Goal: Task Accomplishment & Management: Use online tool/utility

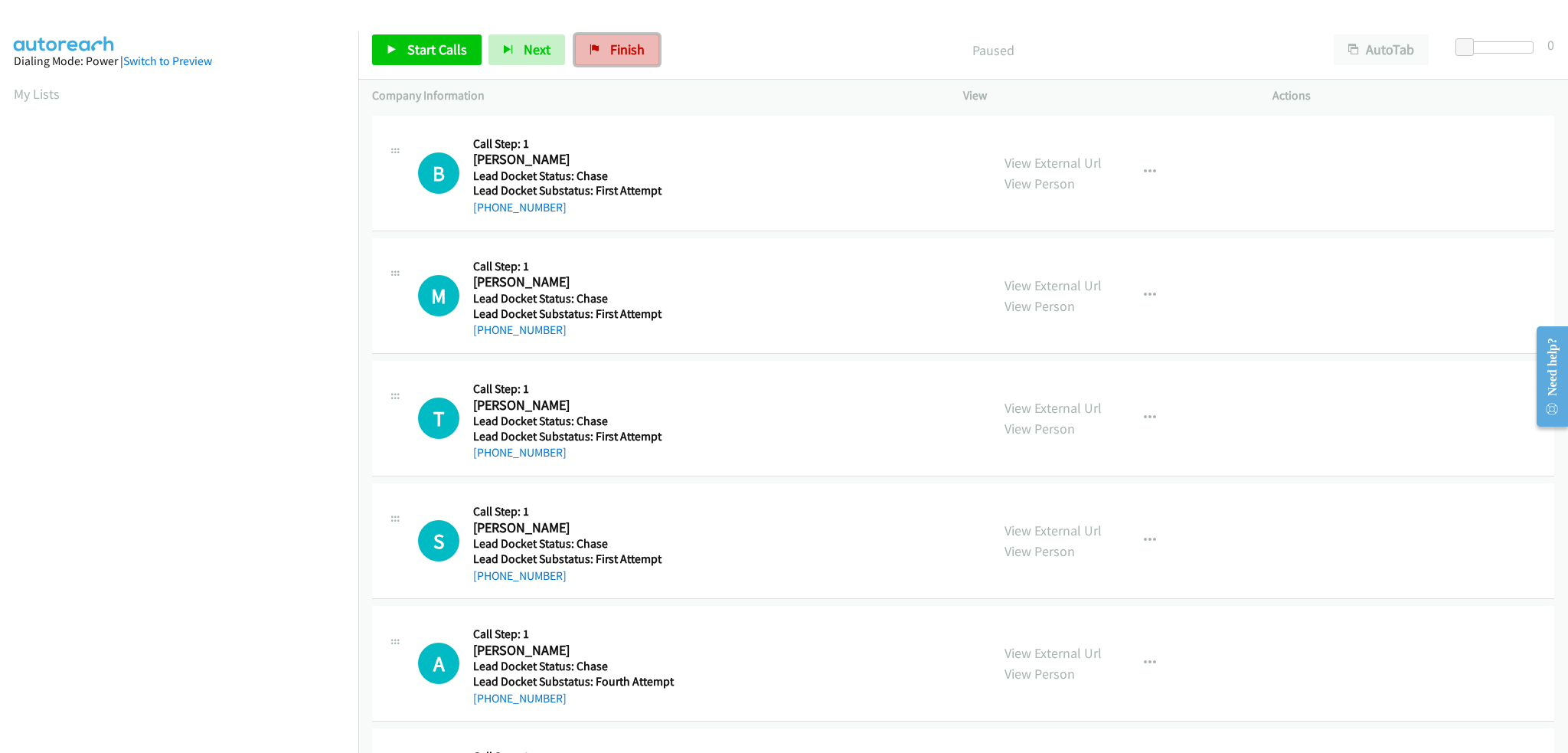
click at [618, 48] on span "Finish" at bounding box center [627, 49] width 34 height 18
click at [1384, 53] on button "AutoTab" at bounding box center [1381, 49] width 95 height 30
click at [618, 53] on span "Finish" at bounding box center [627, 49] width 34 height 18
click at [629, 53] on span "Finish" at bounding box center [627, 49] width 34 height 18
